Goal: Transaction & Acquisition: Book appointment/travel/reservation

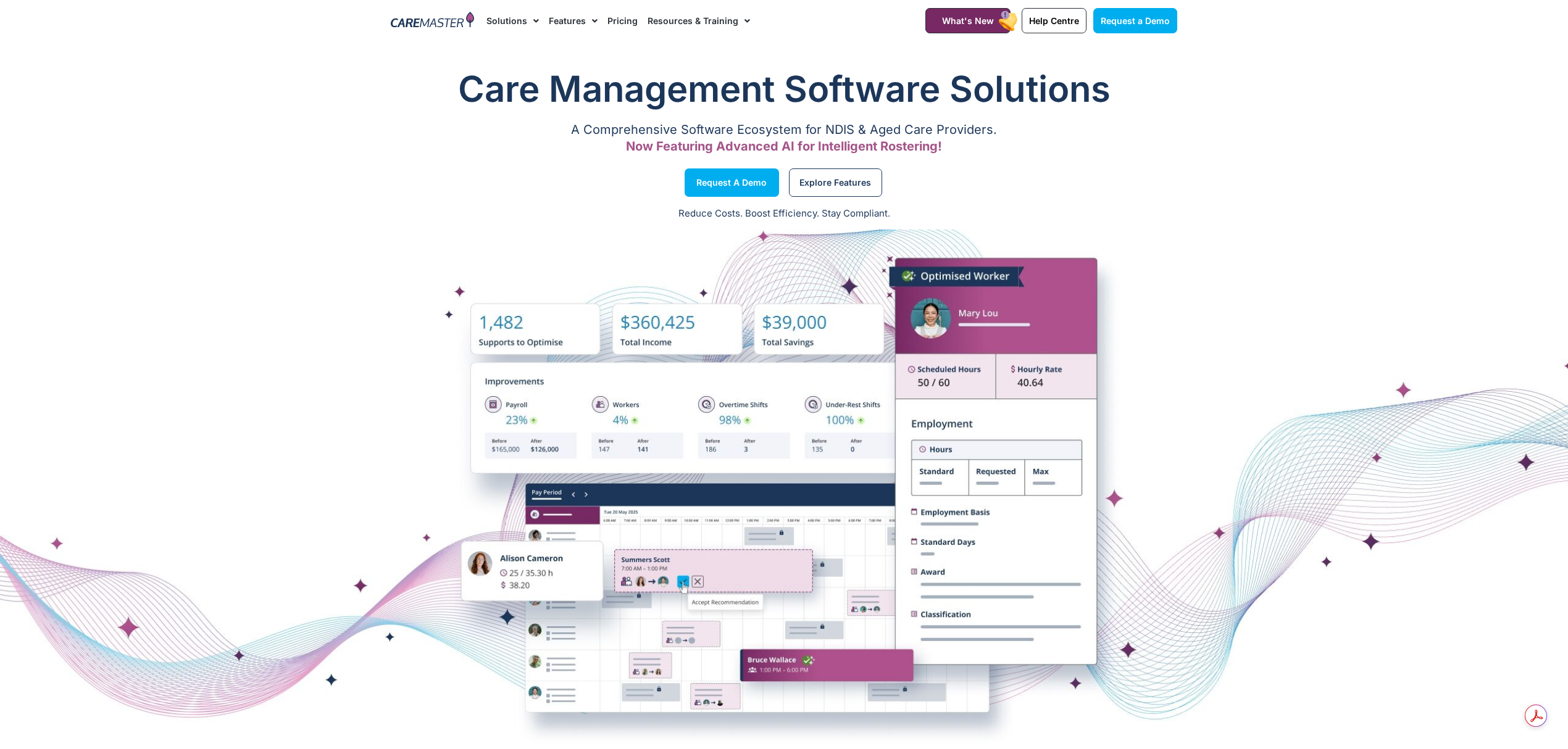
click at [623, 20] on link "Pricing" at bounding box center [623, 21] width 30 height 41
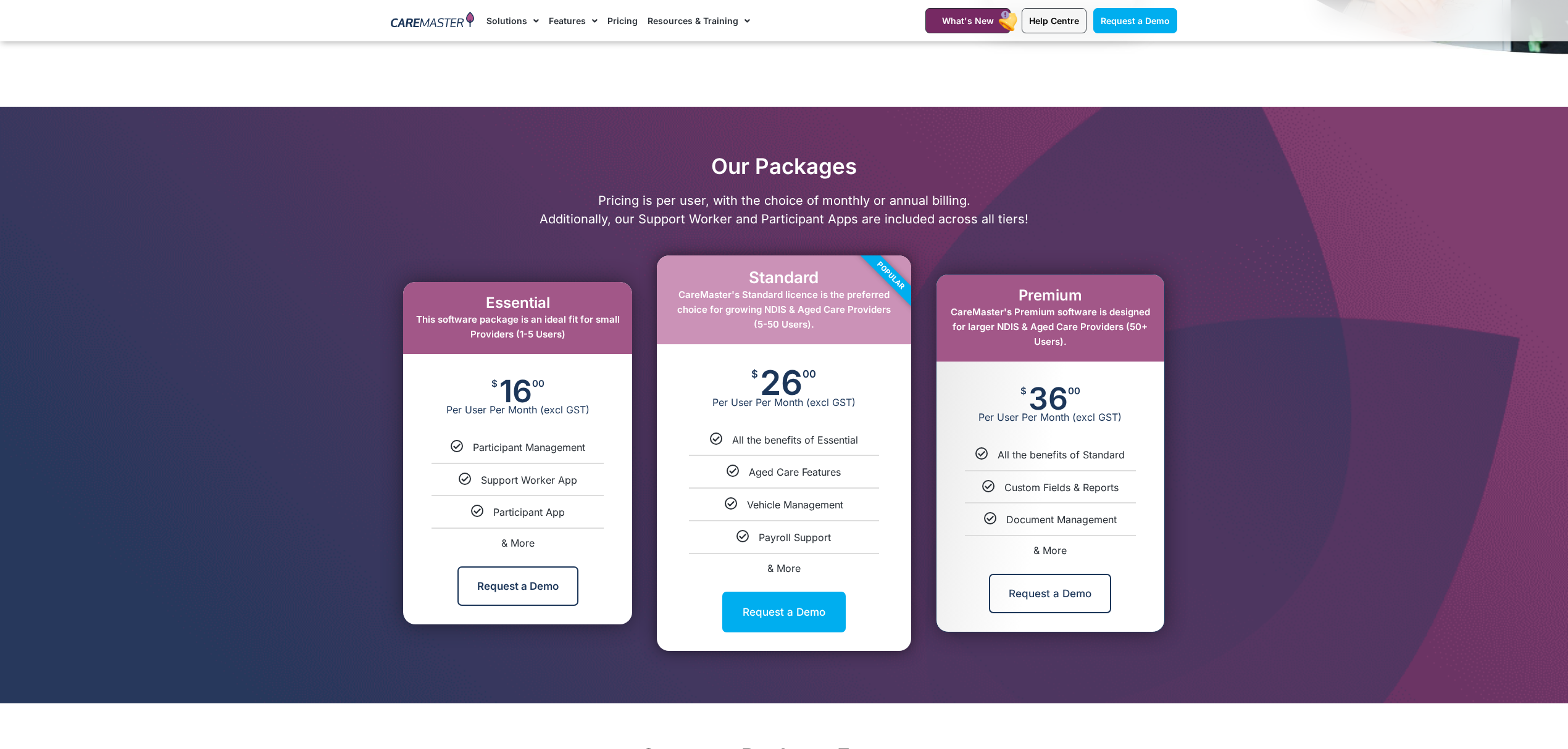
scroll to position [494, 0]
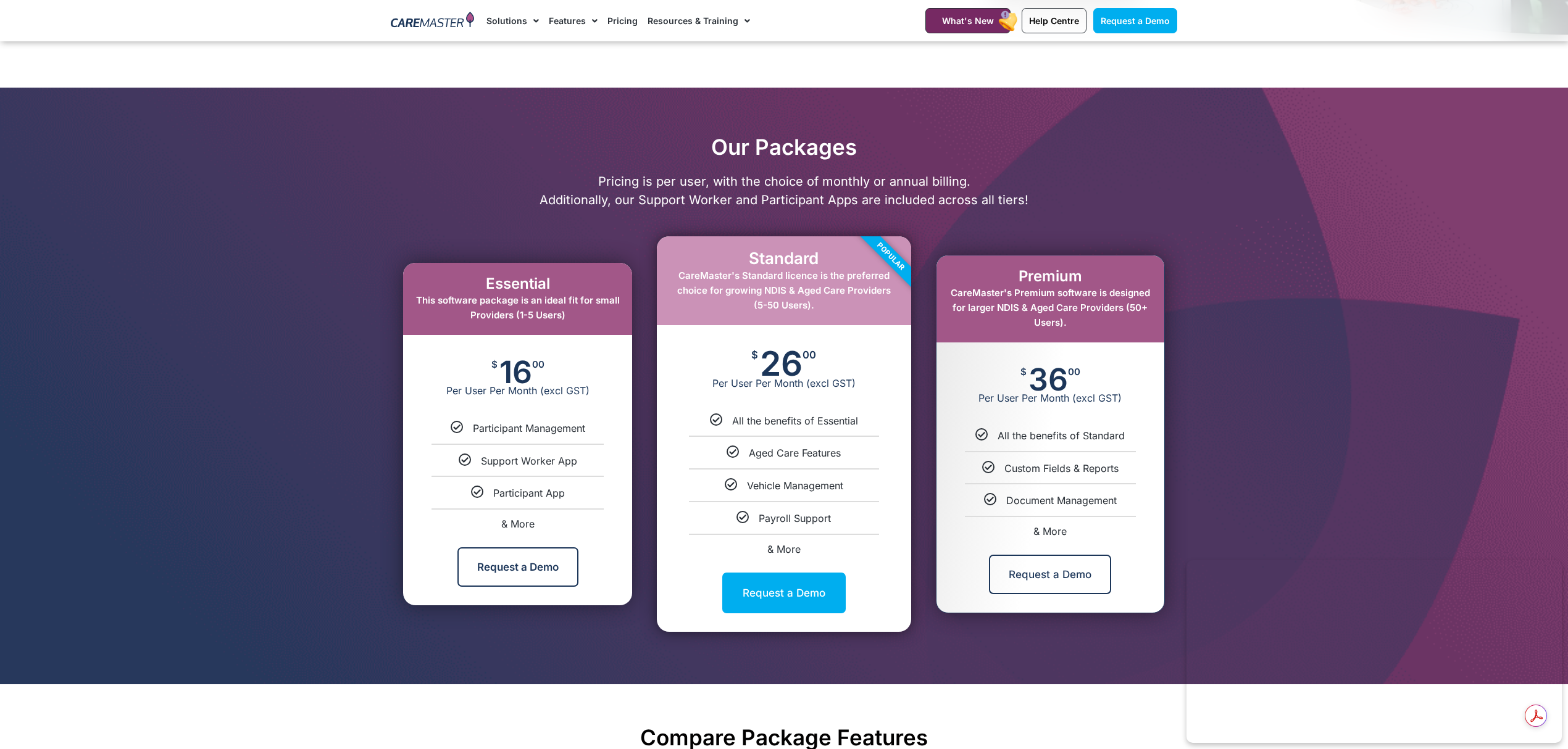
click at [1044, 326] on span "CareMaster's Premium software is designed for larger NDIS & Aged Care Providers…" at bounding box center [1051, 308] width 200 height 41
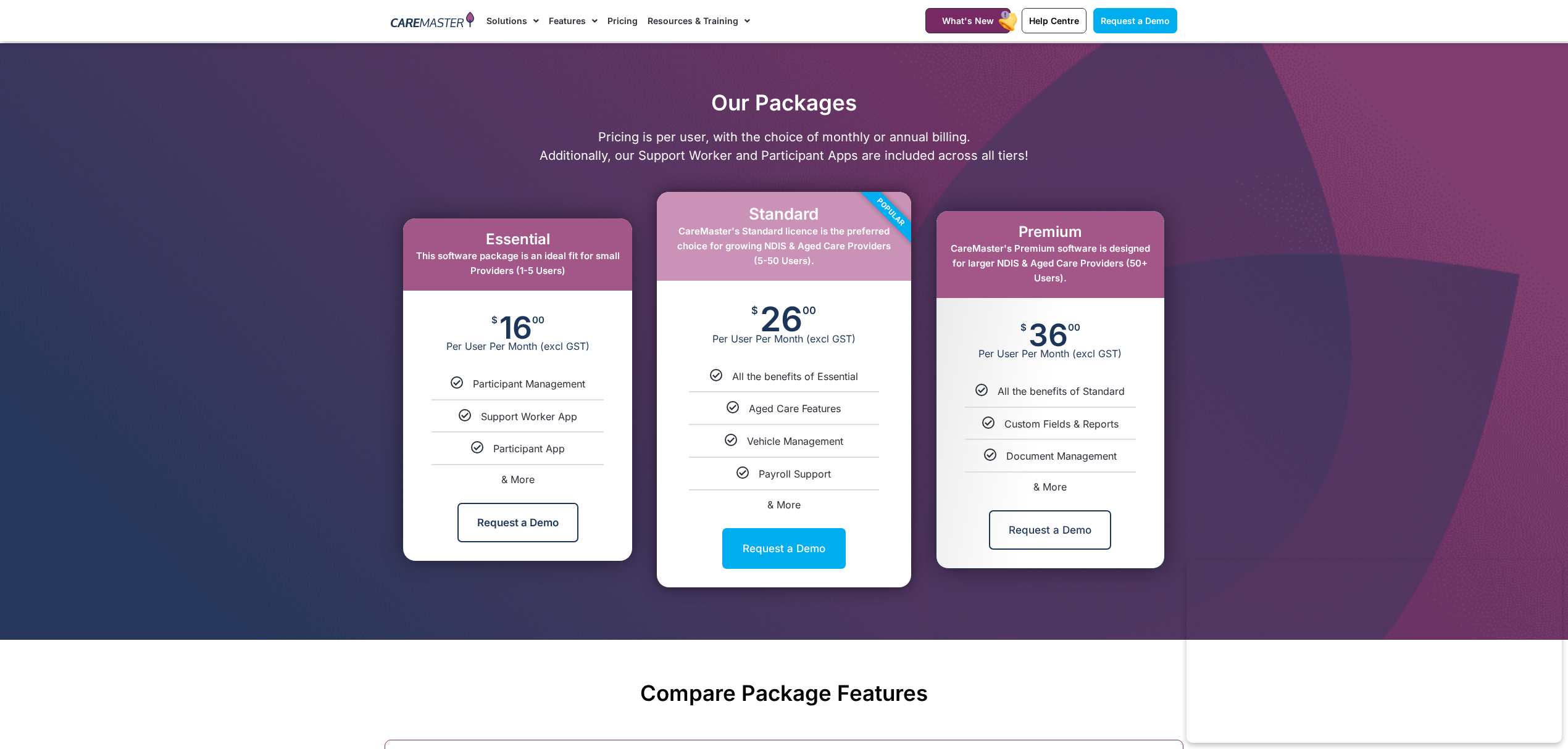
scroll to position [576, 0]
